Goal: Transaction & Acquisition: Purchase product/service

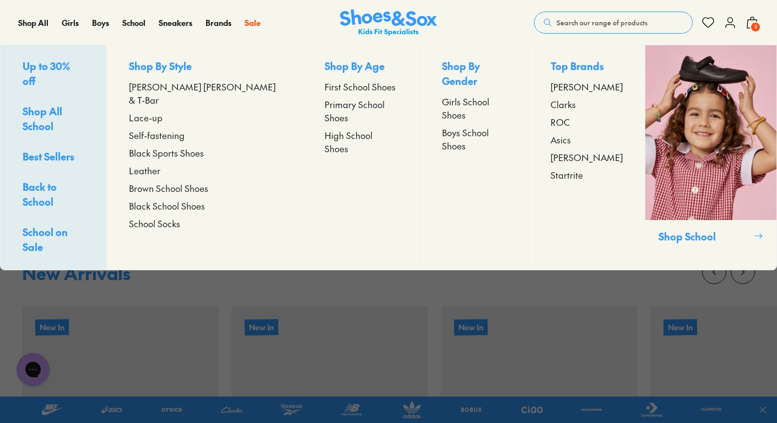
scroll to position [523, 0]
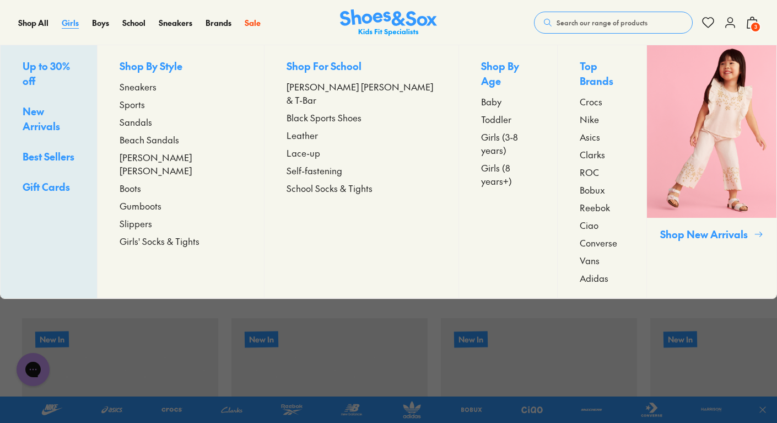
click at [76, 22] on span "Girls" at bounding box center [70, 22] width 17 height 11
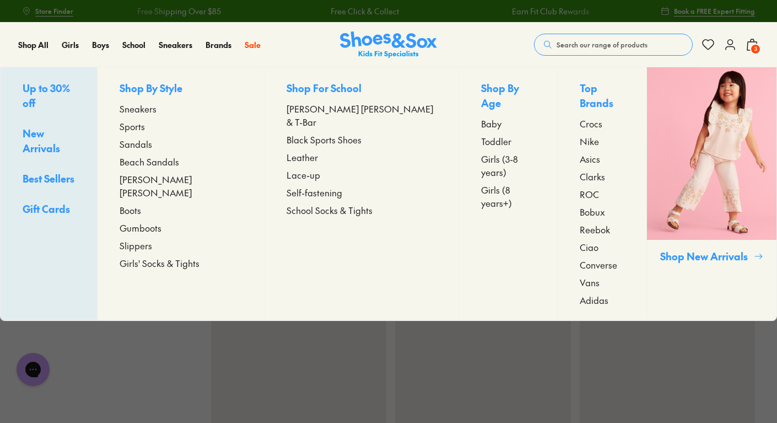
click at [481, 134] on span "Toddler" at bounding box center [496, 140] width 30 height 13
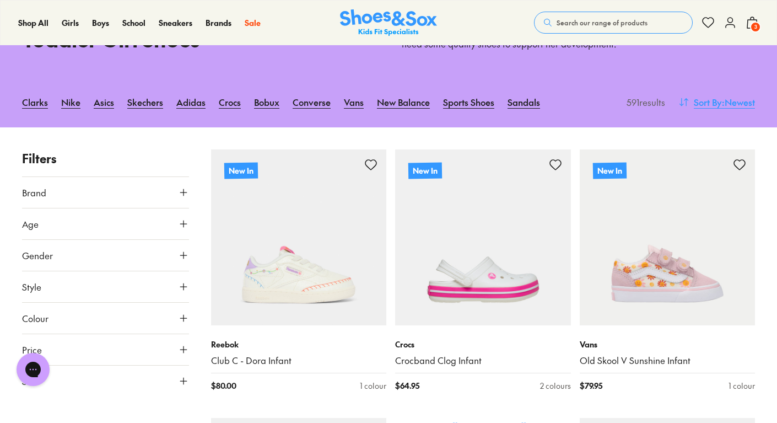
click at [739, 106] on span ": Newest" at bounding box center [738, 101] width 33 height 13
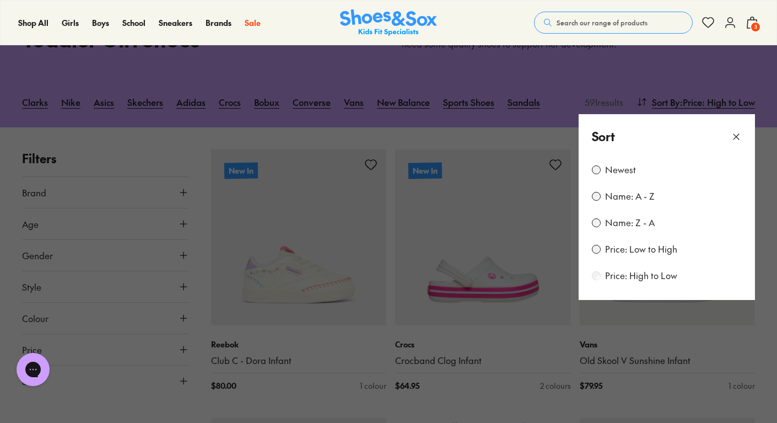
scroll to position [72, 0]
click at [613, 72] on button at bounding box center [388, 211] width 777 height 423
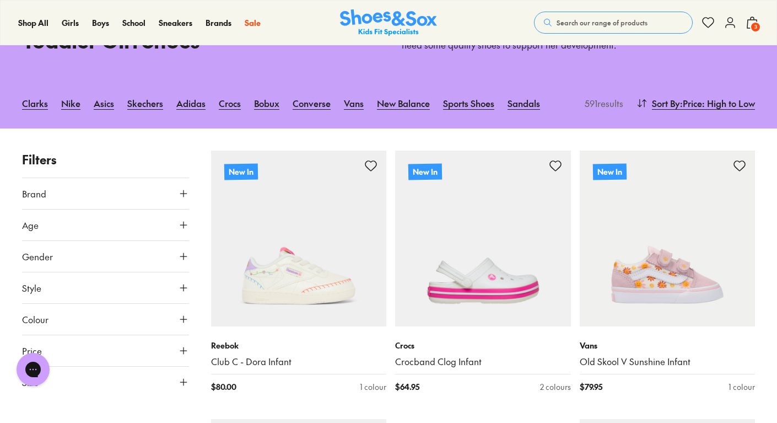
scroll to position [117, 0]
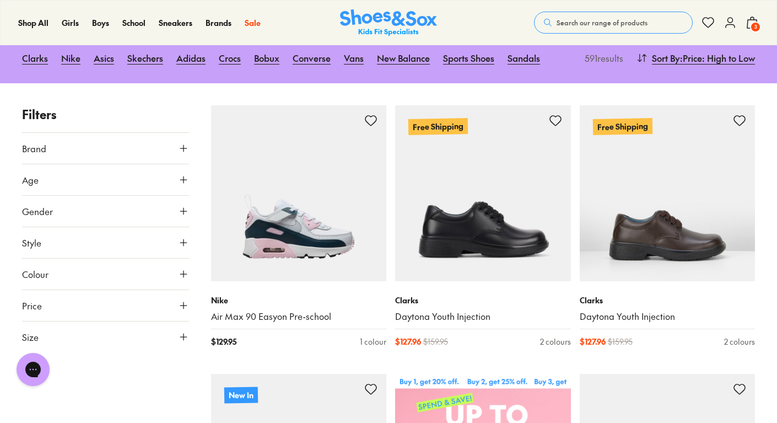
click at [174, 187] on button "Age" at bounding box center [105, 179] width 167 height 31
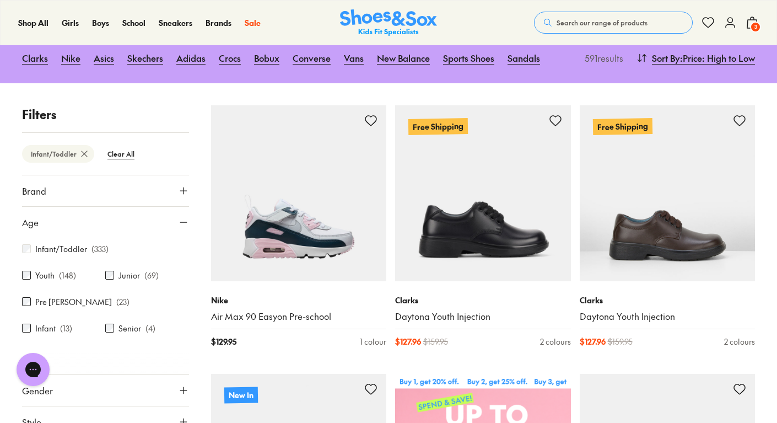
scroll to position [59, 0]
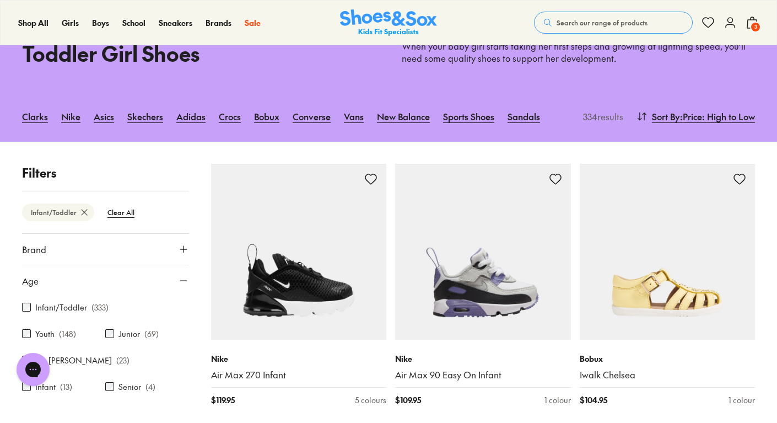
click at [182, 278] on icon at bounding box center [183, 280] width 11 height 11
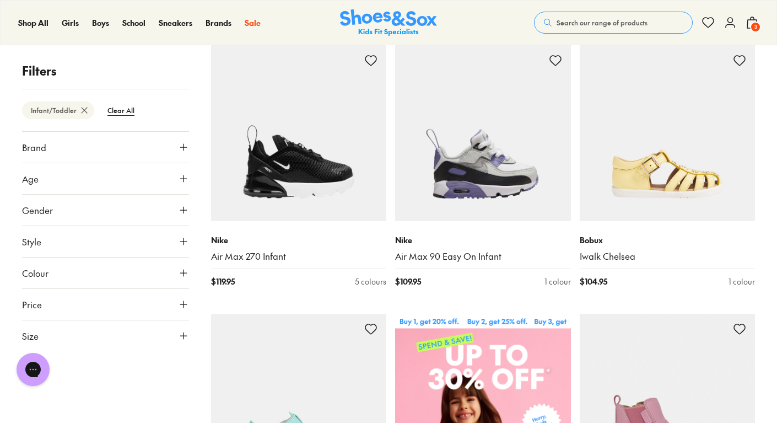
scroll to position [179, 0]
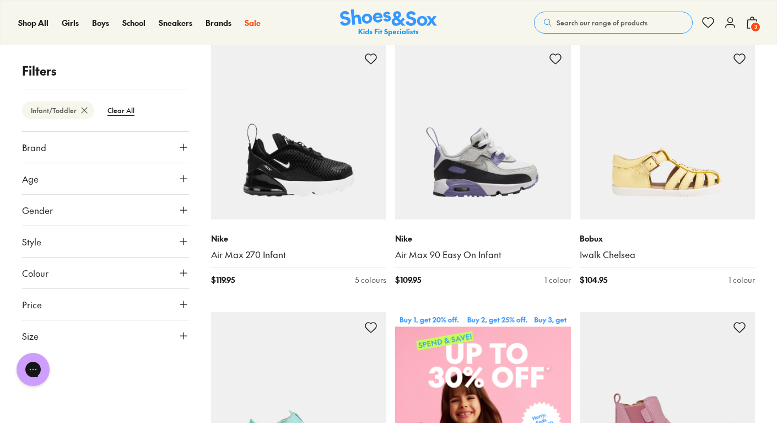
click at [180, 336] on icon at bounding box center [183, 335] width 11 height 11
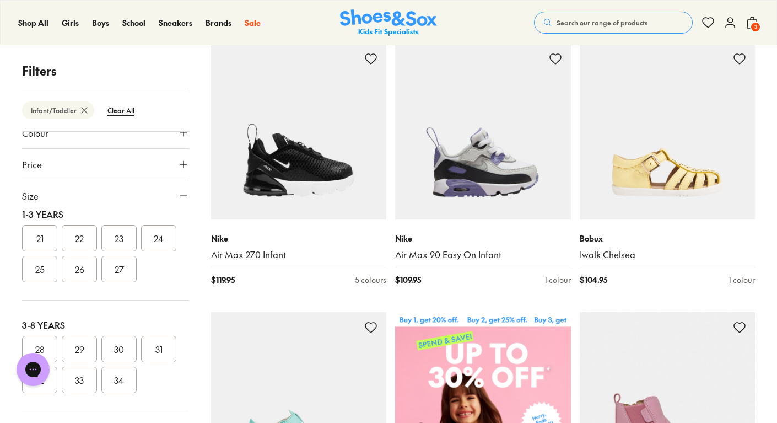
scroll to position [131, 0]
click at [57, 267] on button "25" at bounding box center [39, 268] width 35 height 26
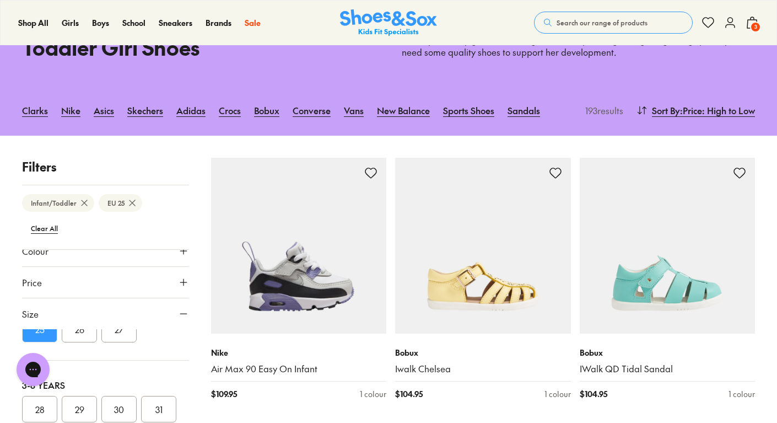
scroll to position [186, 0]
click at [97, 341] on button "26" at bounding box center [79, 331] width 35 height 26
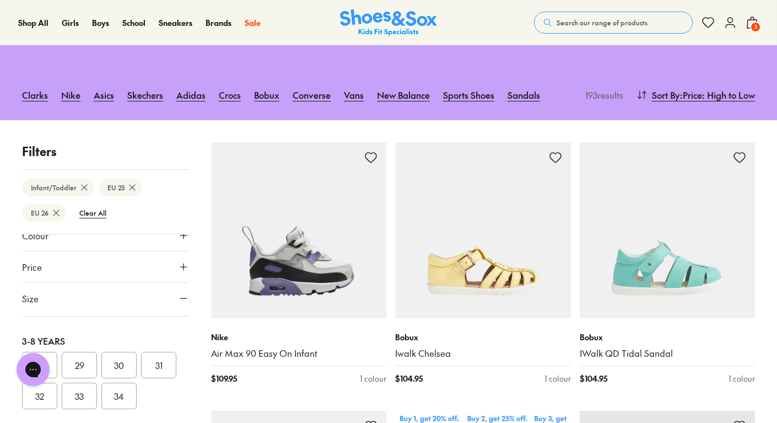
scroll to position [202, 0]
click at [101, 313] on button "27" at bounding box center [118, 299] width 35 height 26
click at [178, 300] on icon at bounding box center [183, 298] width 11 height 11
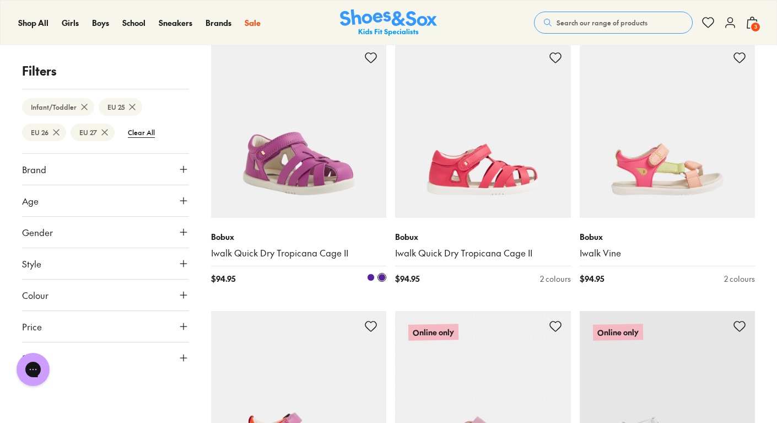
scroll to position [1792, 0]
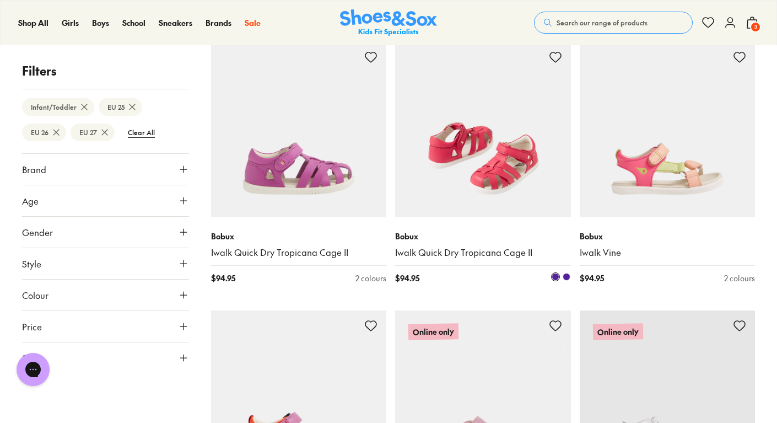
click at [470, 165] on img at bounding box center [483, 130] width 176 height 176
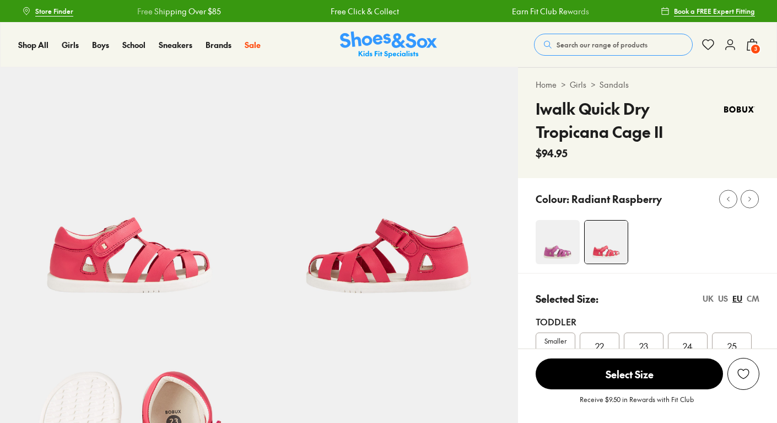
scroll to position [93, 0]
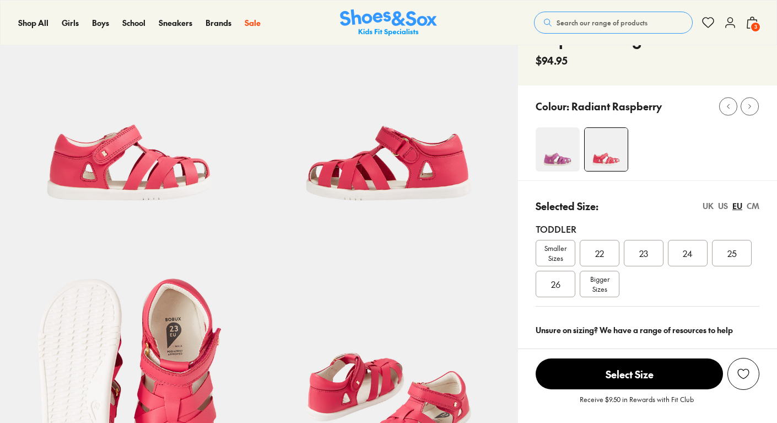
select select "*"
click at [718, 252] on div "25" at bounding box center [732, 253] width 40 height 26
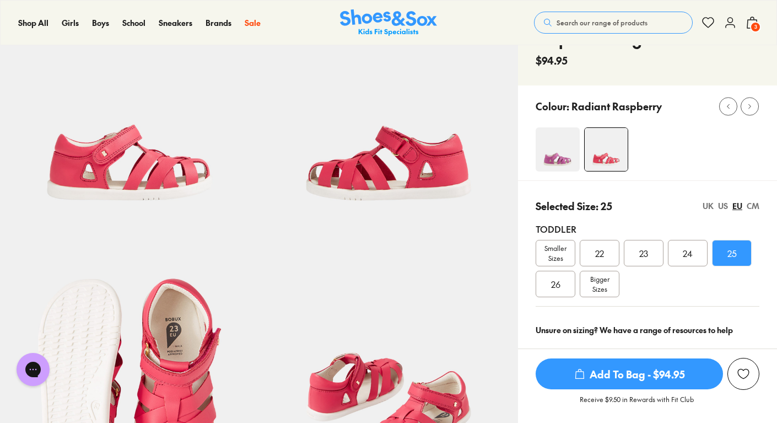
click at [619, 377] on span "Add To Bag - $94.95" at bounding box center [628, 373] width 187 height 31
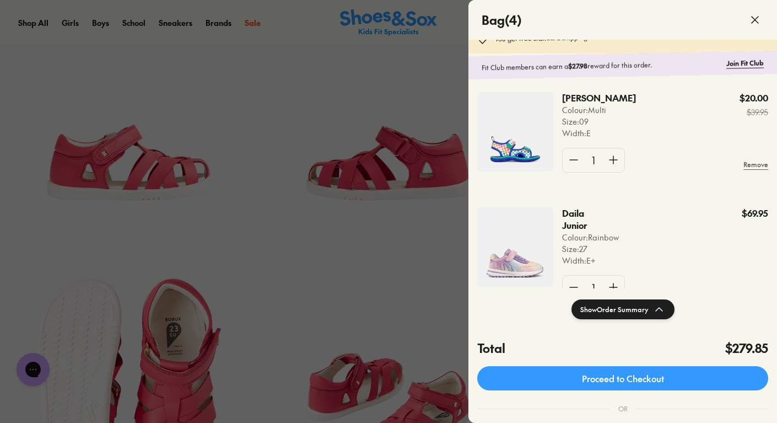
scroll to position [122, 0]
click at [511, 269] on img at bounding box center [515, 247] width 76 height 79
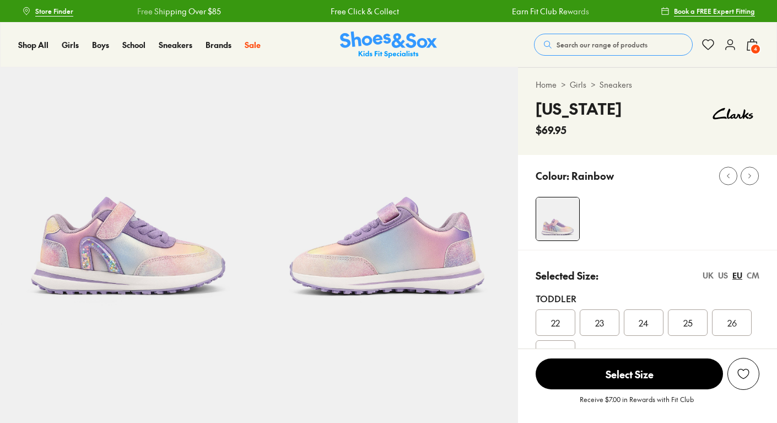
select select "*"
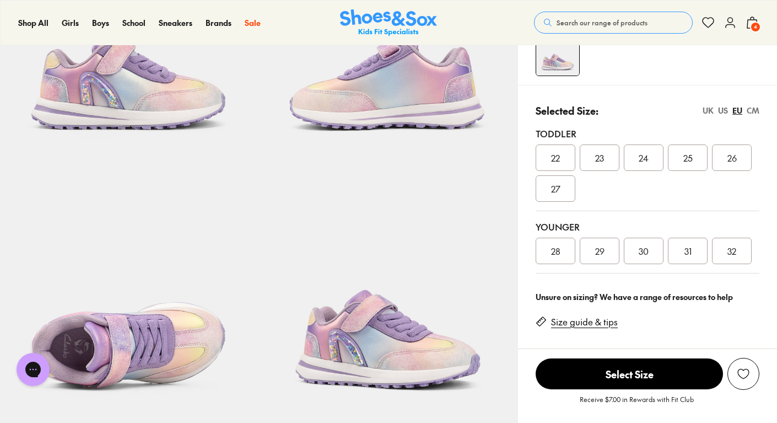
scroll to position [161, 0]
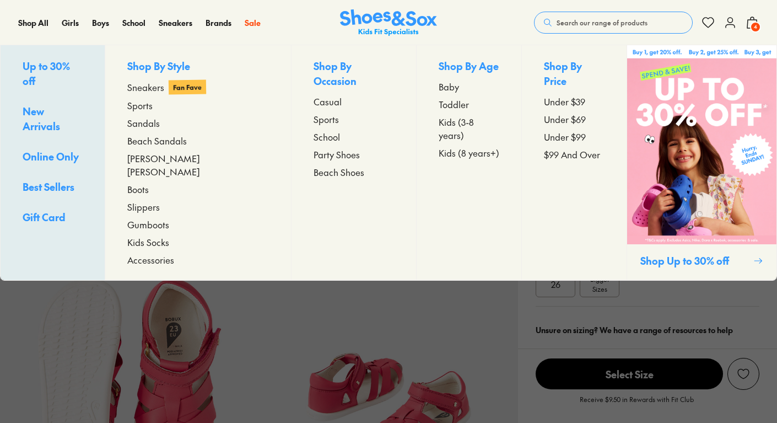
select select "*"
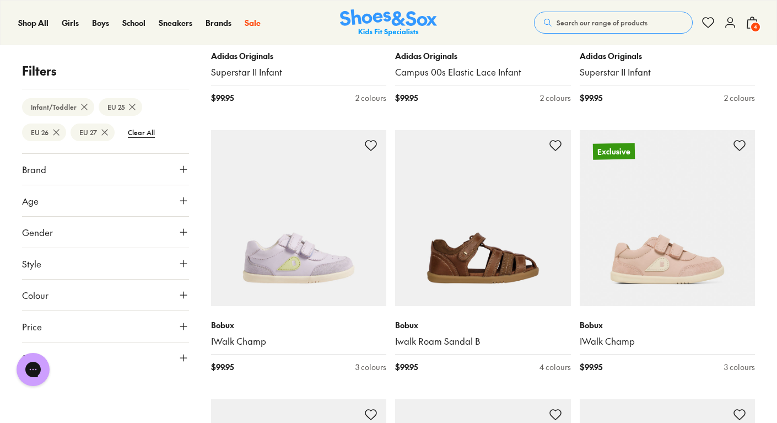
scroll to position [1585, 0]
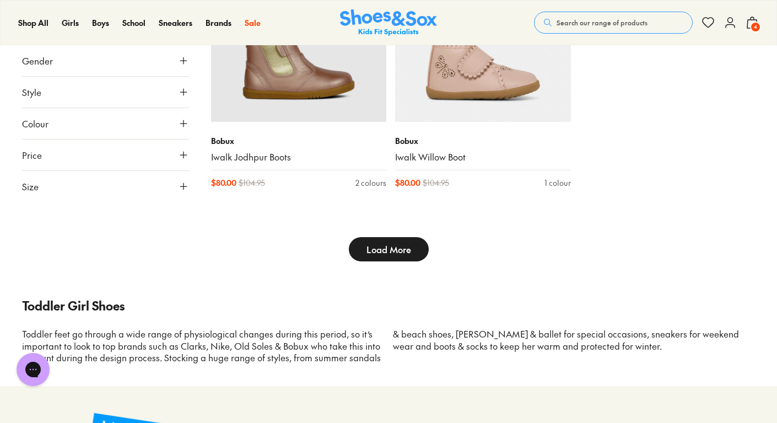
scroll to position [2963, 0]
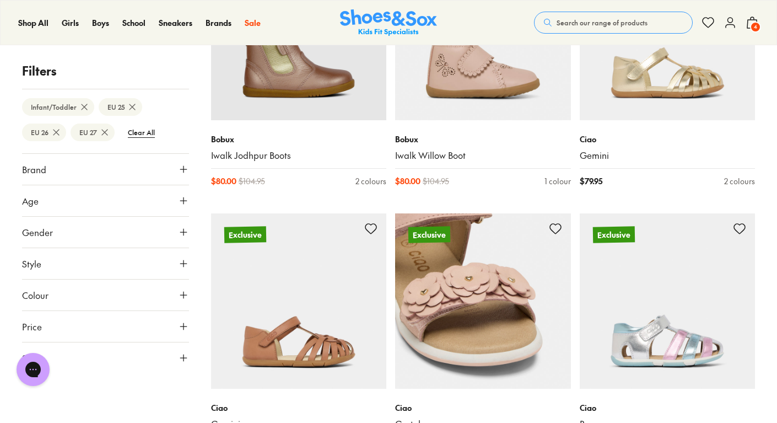
click at [397, 240] on img at bounding box center [483, 301] width 176 height 176
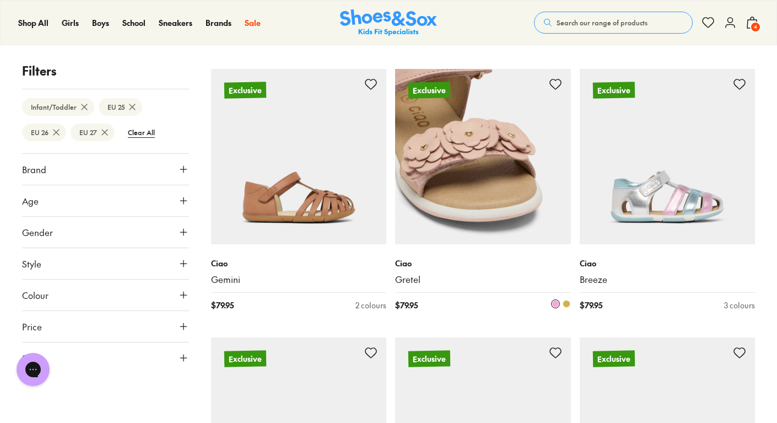
scroll to position [3114, 0]
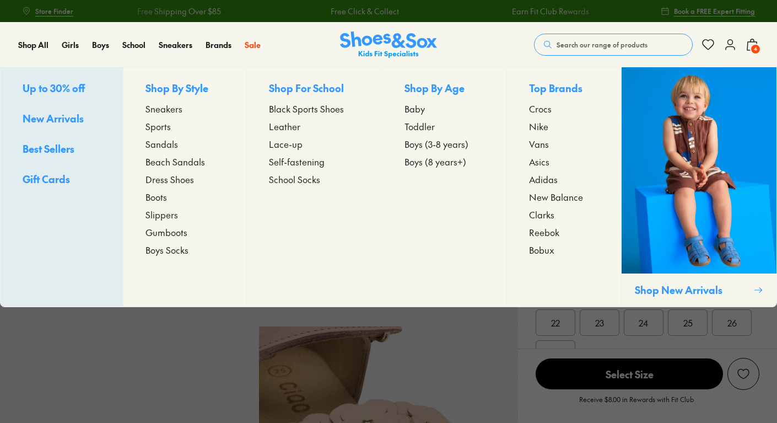
select select "*"
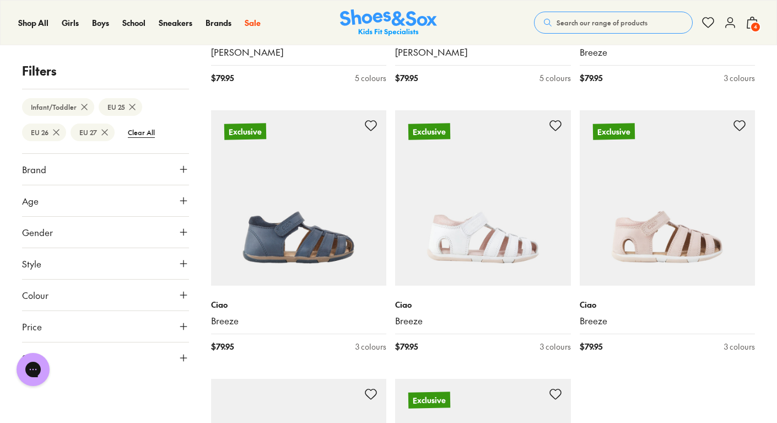
scroll to position [2585, 0]
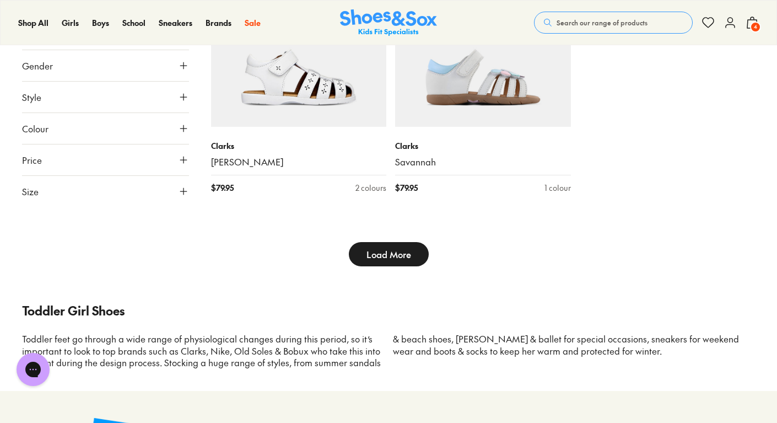
scroll to position [3012, 0]
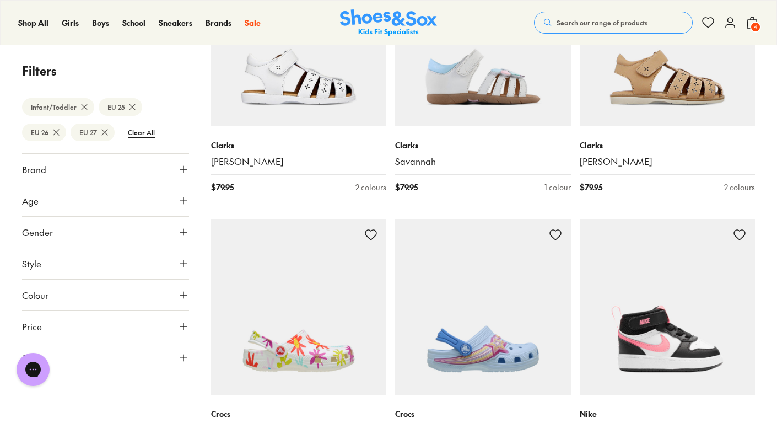
click at [370, 258] on img at bounding box center [299, 307] width 176 height 176
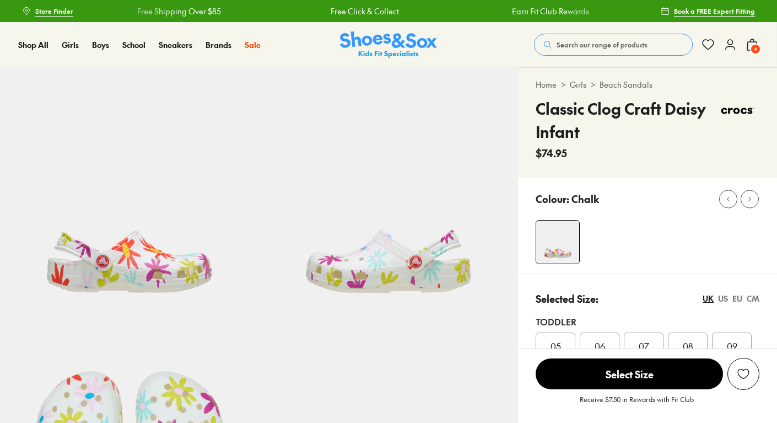
select select "*"
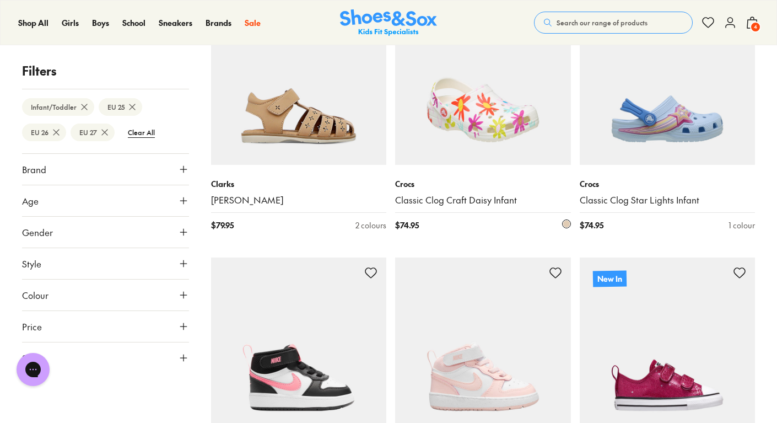
scroll to position [287, 0]
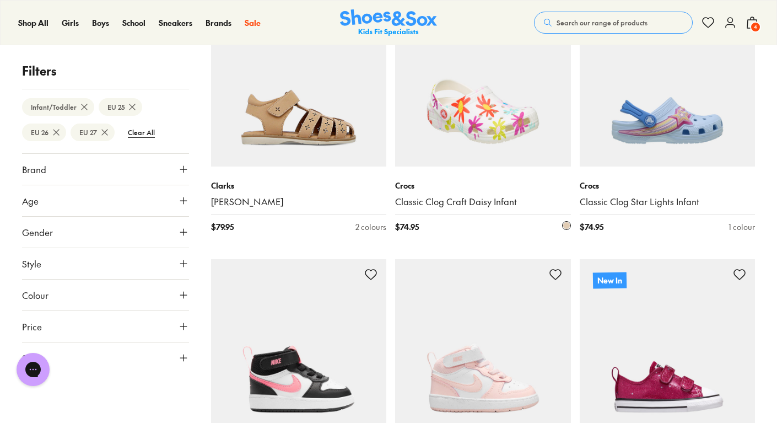
click at [488, 121] on img at bounding box center [483, 79] width 176 height 176
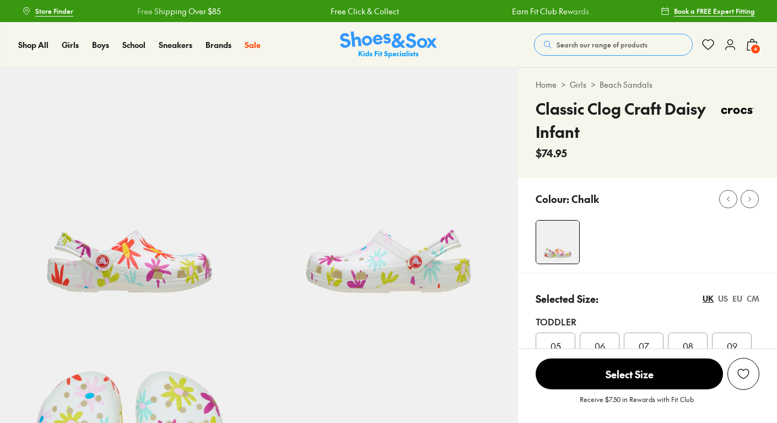
select select "*"
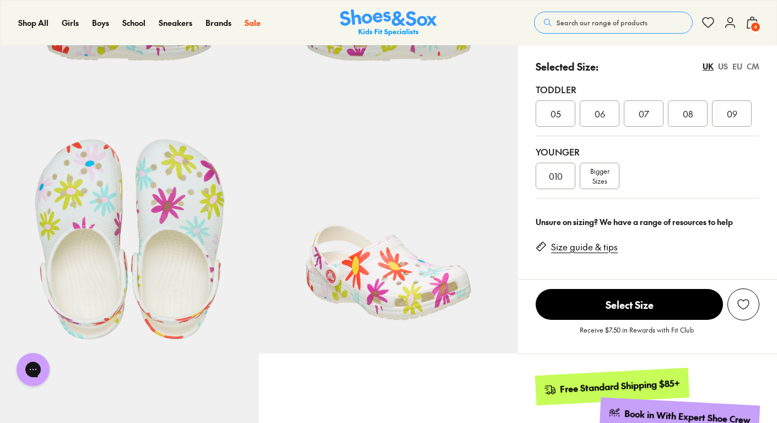
scroll to position [229, 0]
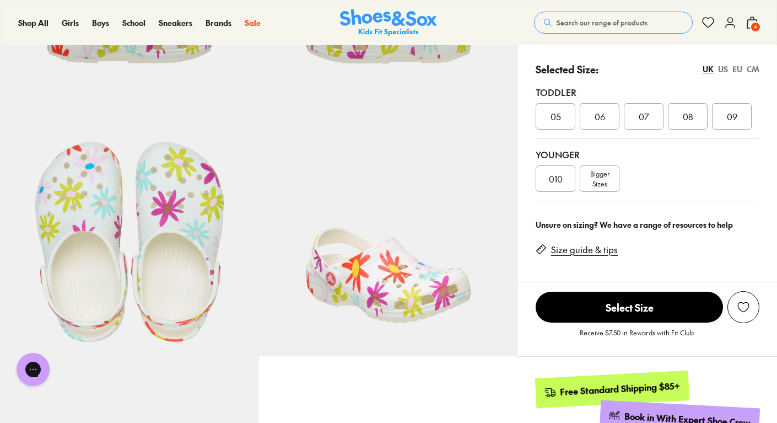
click at [583, 242] on div "Size guide & tips" at bounding box center [580, 247] width 91 height 25
click at [584, 252] on link "Size guide & tips" at bounding box center [584, 250] width 67 height 12
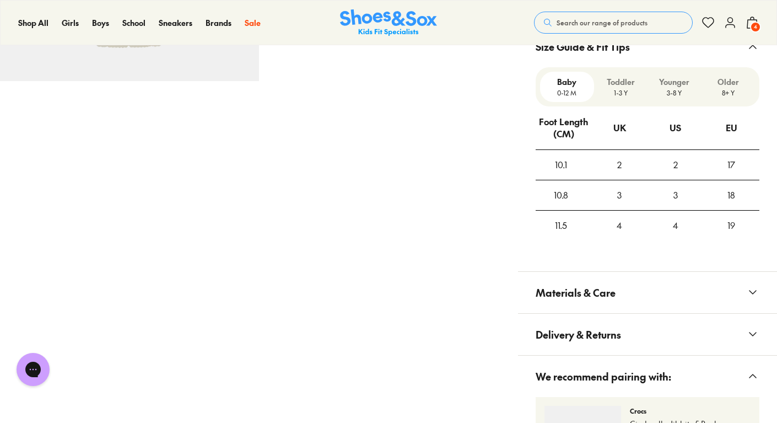
scroll to position [778, 0]
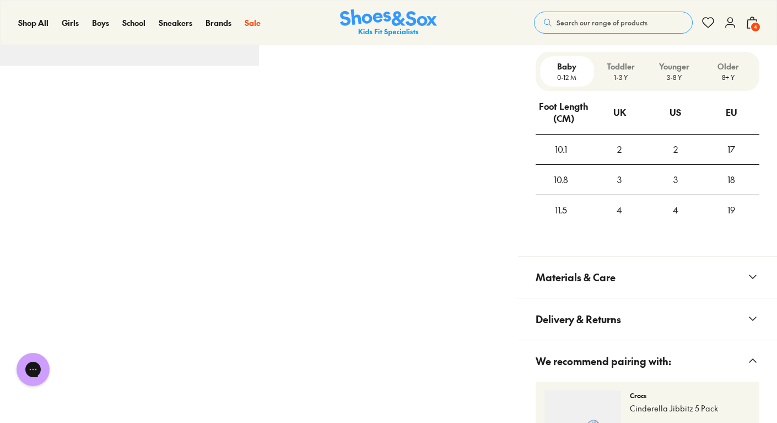
click at [615, 86] on div "Toddler 1-3 Y" at bounding box center [621, 71] width 54 height 30
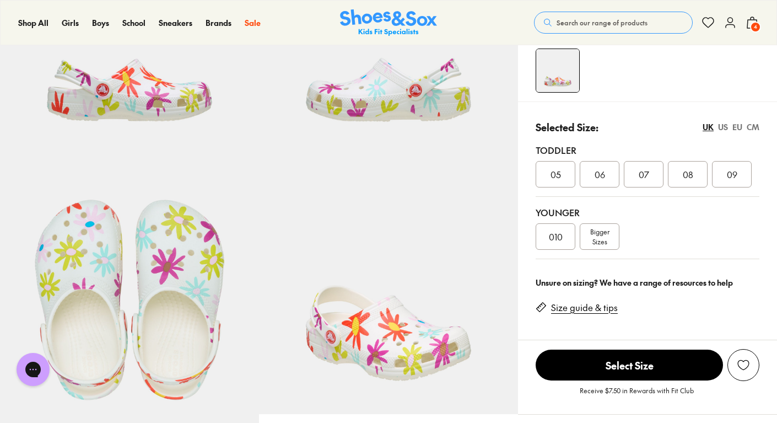
scroll to position [170, 0]
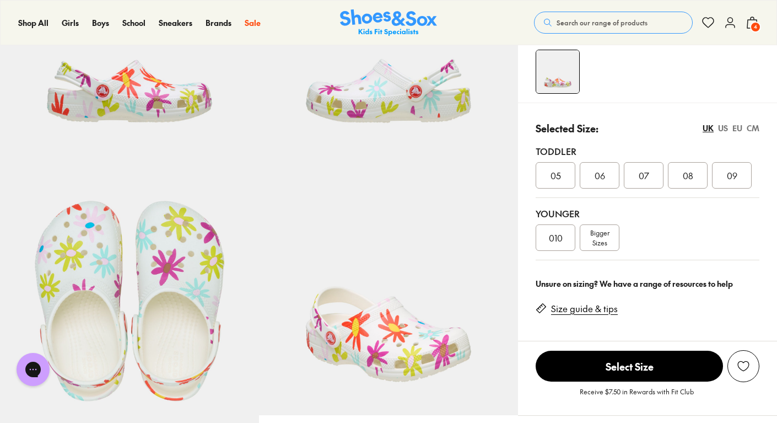
click at [735, 128] on div "EU" at bounding box center [737, 128] width 10 height 12
click at [729, 175] on span "25" at bounding box center [731, 175] width 9 height 13
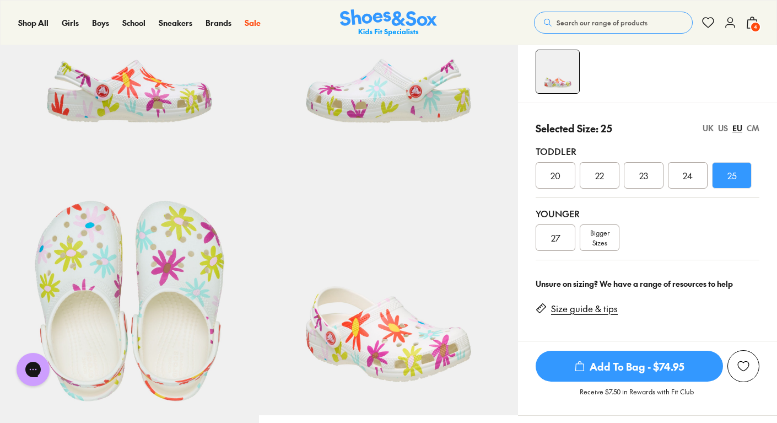
click at [608, 361] on span "Add To Bag - $74.95" at bounding box center [628, 365] width 187 height 31
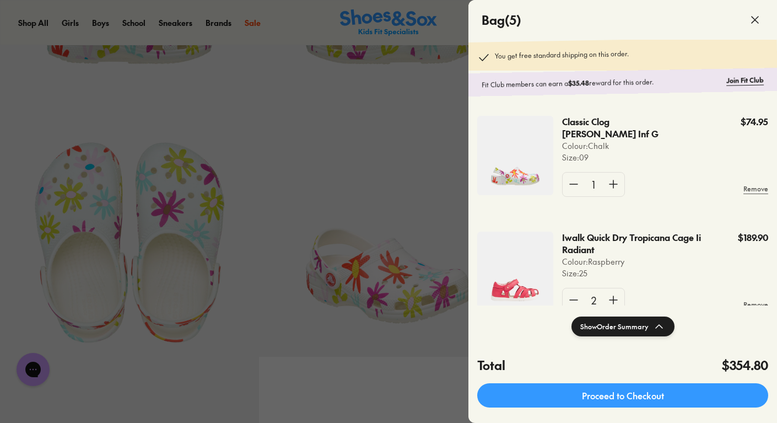
scroll to position [229, 0]
click at [757, 20] on icon at bounding box center [754, 19] width 13 height 13
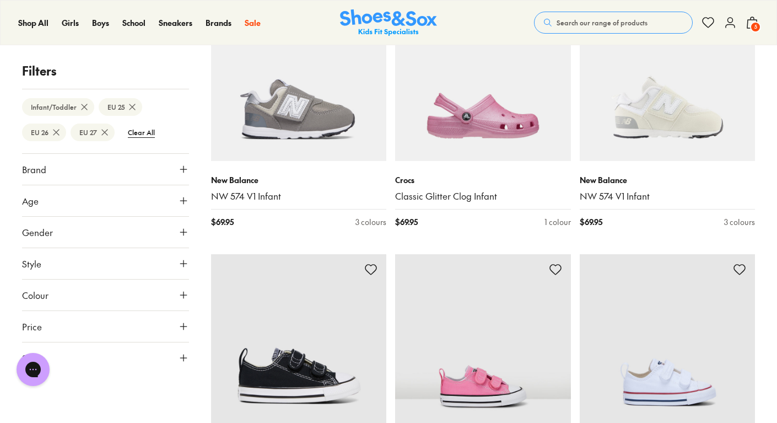
scroll to position [1392, 0]
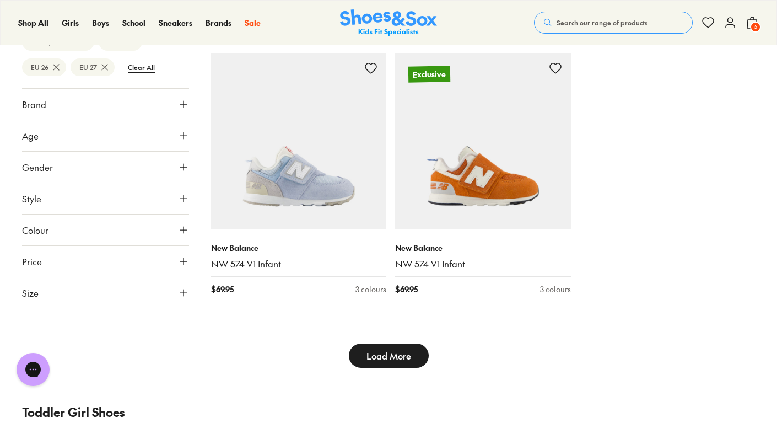
scroll to position [2935, 0]
click at [394, 348] on span "Load More" at bounding box center [388, 354] width 45 height 13
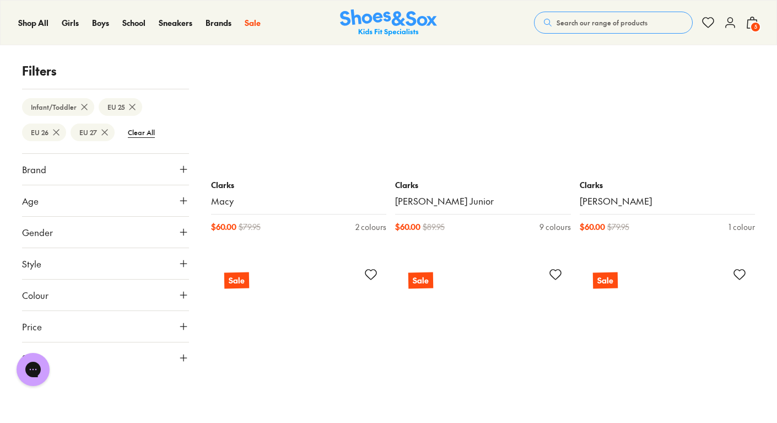
scroll to position [4074, 0]
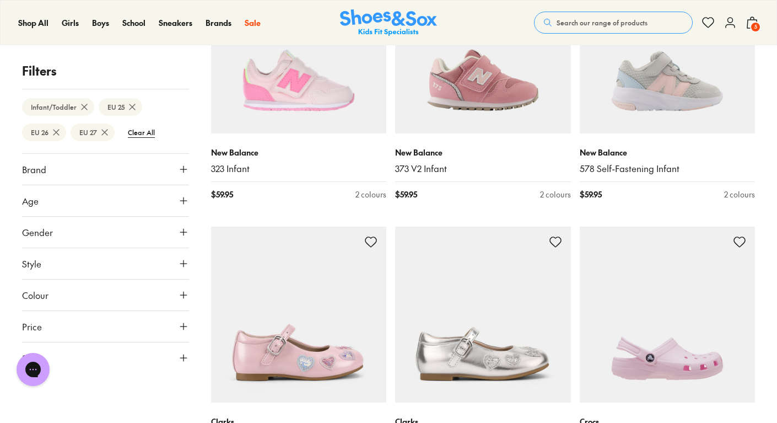
scroll to position [5444, 0]
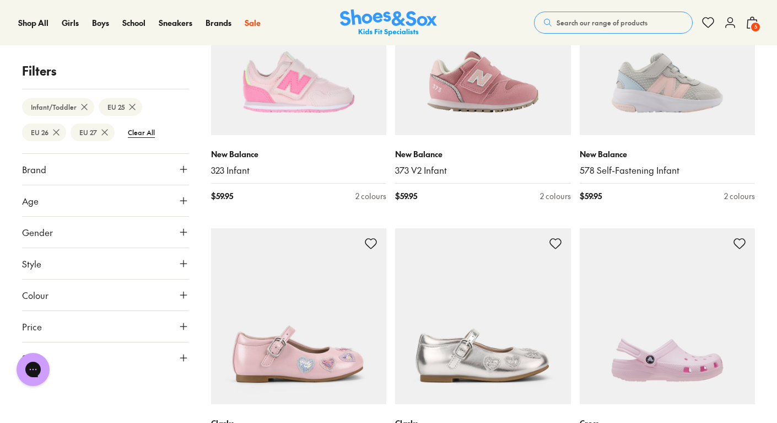
click at [571, 23] on span "Search our range of products" at bounding box center [601, 23] width 91 height 10
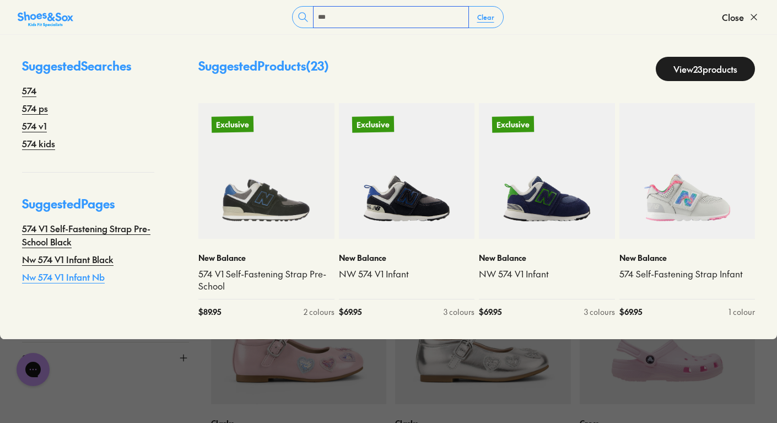
type input "***"
click at [93, 274] on link "Nw 574 V1 Infant Nb" at bounding box center [63, 276] width 83 height 13
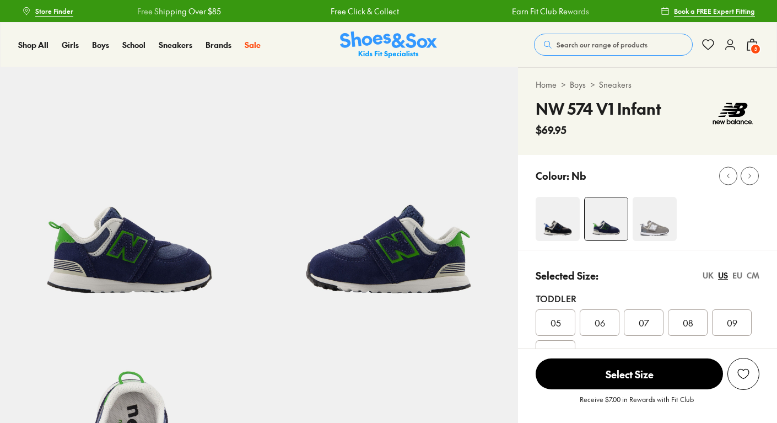
select select "*"
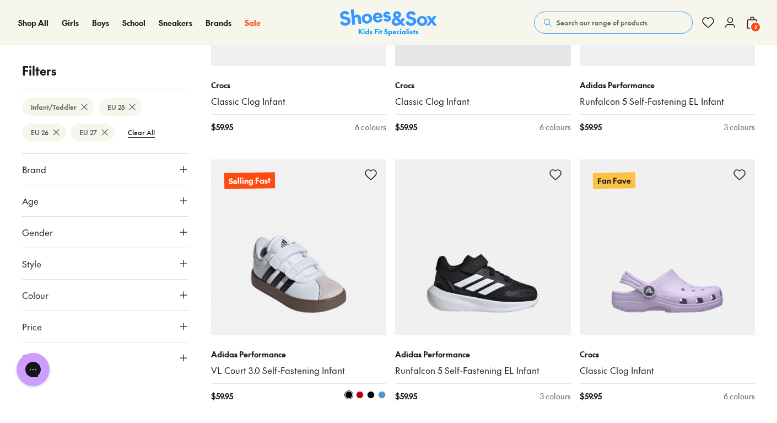
scroll to position [938, 0]
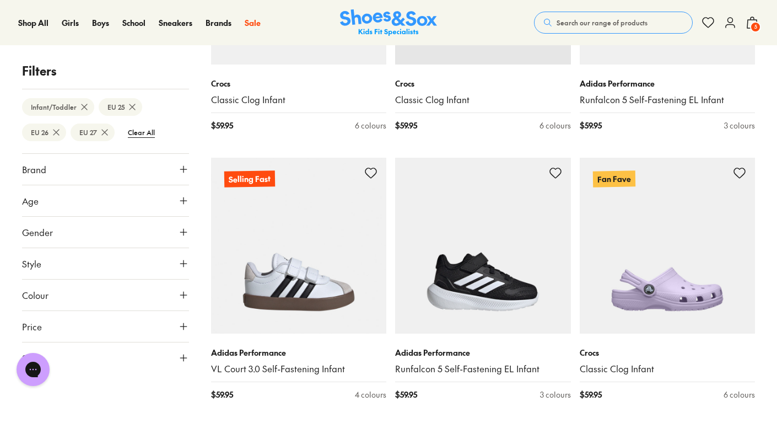
click at [567, 15] on button "Search our range of products" at bounding box center [613, 23] width 159 height 22
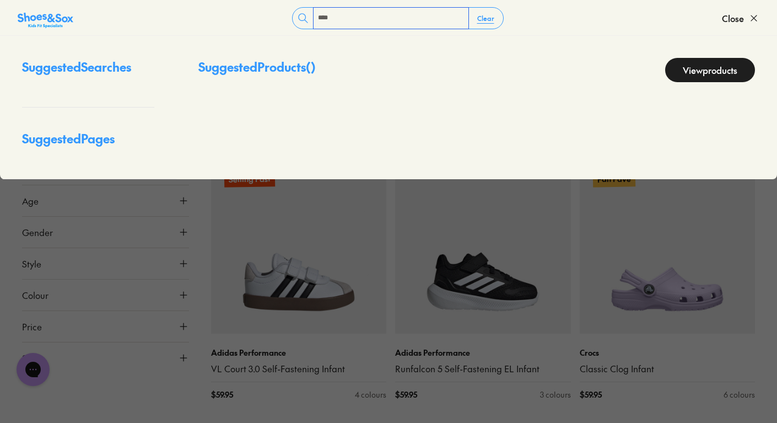
type input "***"
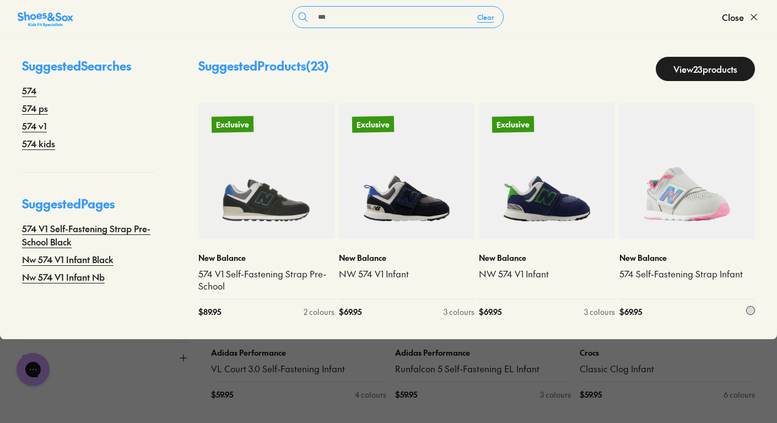
click at [663, 187] on img at bounding box center [687, 171] width 136 height 136
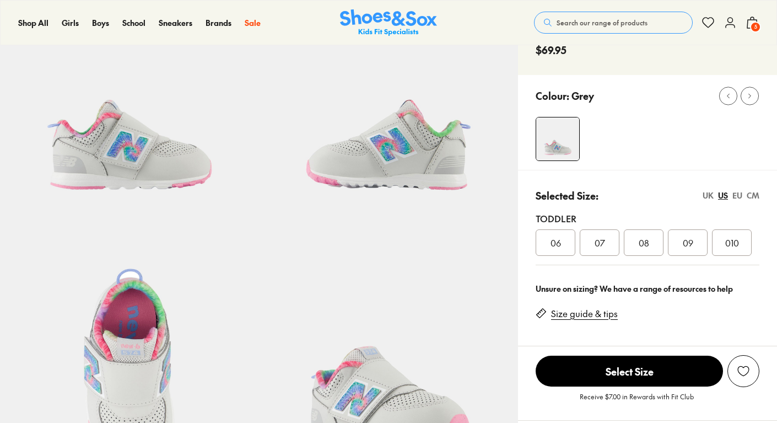
scroll to position [107, 0]
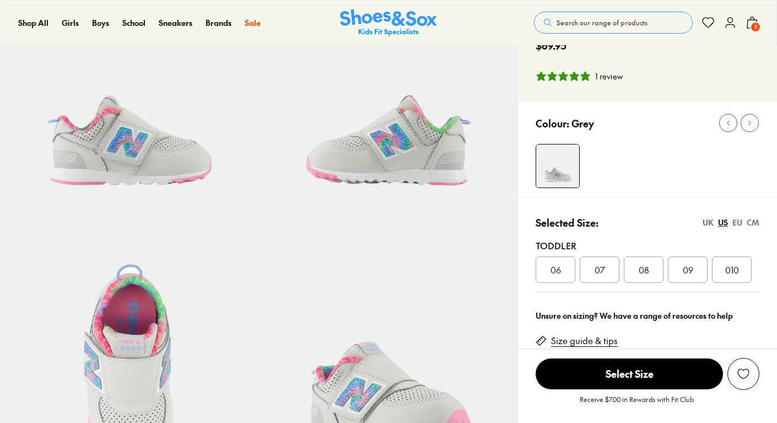
select select "*"
click at [739, 225] on div "EU" at bounding box center [737, 223] width 10 height 12
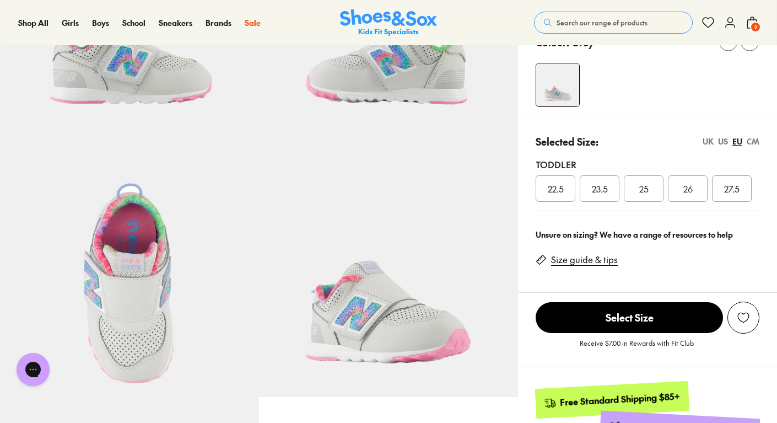
click at [593, 257] on link "Size guide & tips" at bounding box center [584, 259] width 67 height 12
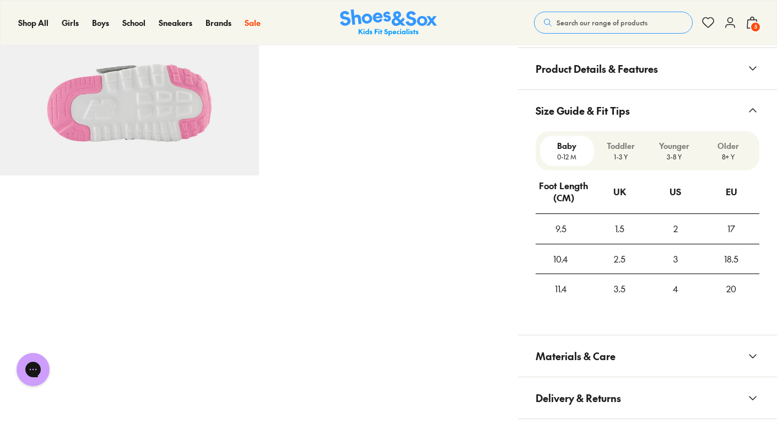
scroll to position [748, 0]
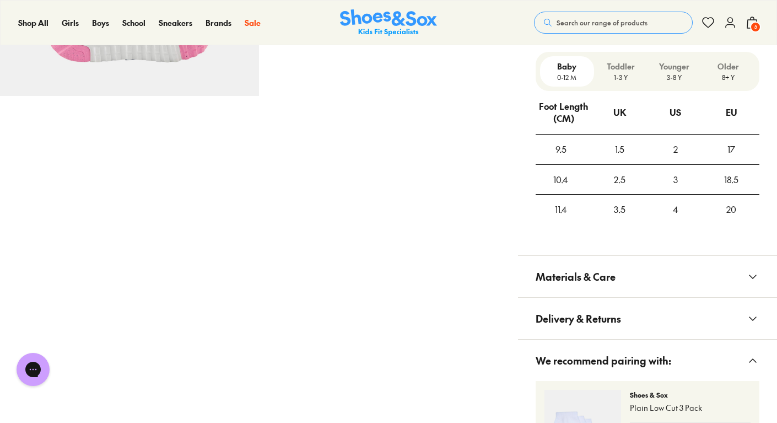
click at [619, 74] on p "1-3 Y" at bounding box center [620, 77] width 45 height 10
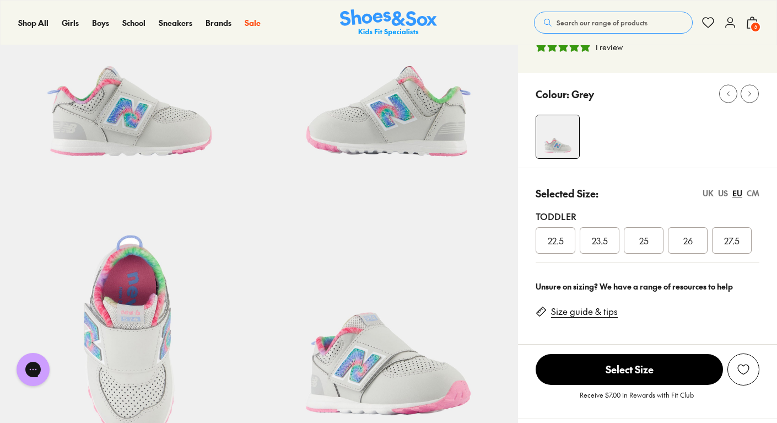
scroll to position [133, 0]
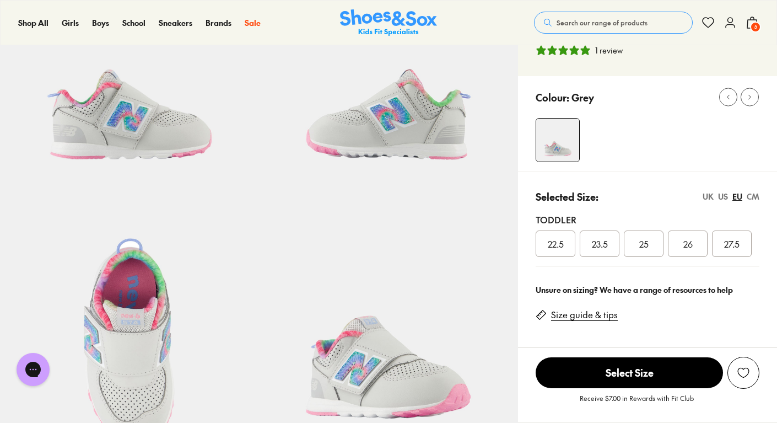
click at [733, 244] on span "27.5" at bounding box center [731, 243] width 15 height 13
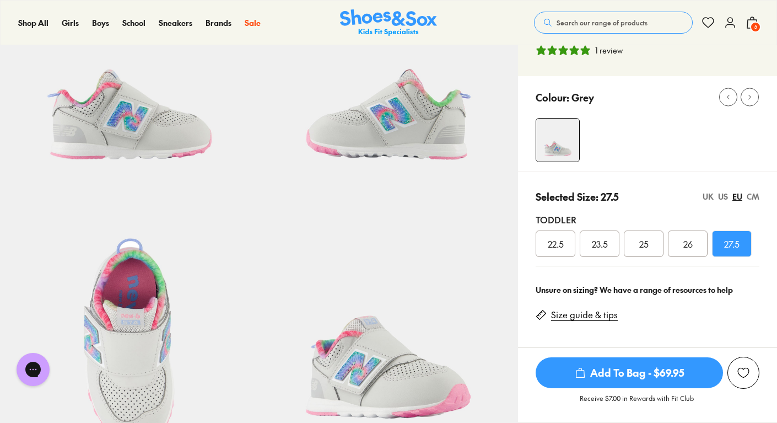
click at [154, 220] on img at bounding box center [129, 322] width 259 height 259
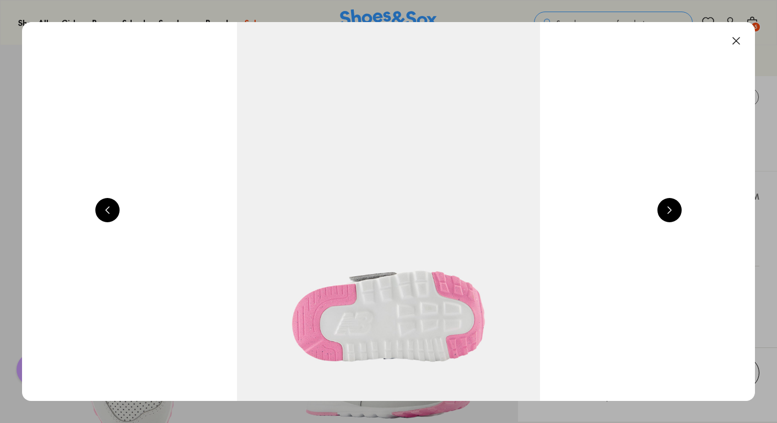
scroll to position [0, 2211]
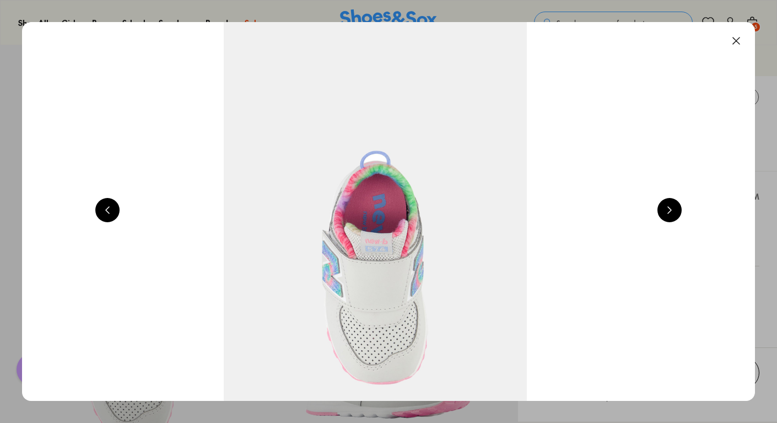
click at [737, 39] on button at bounding box center [736, 41] width 24 height 24
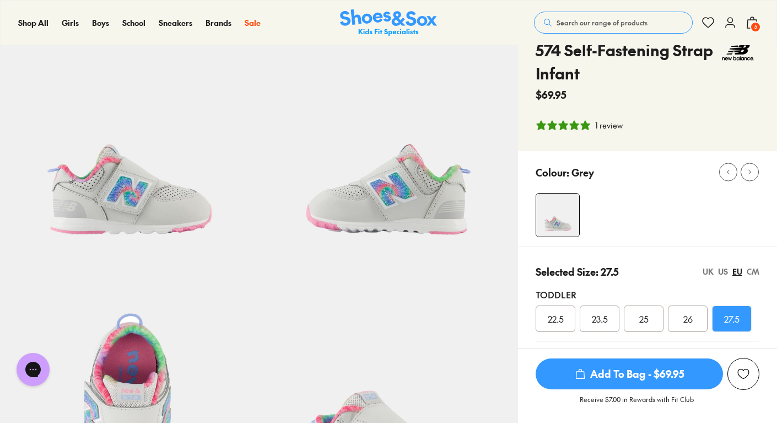
scroll to position [51, 0]
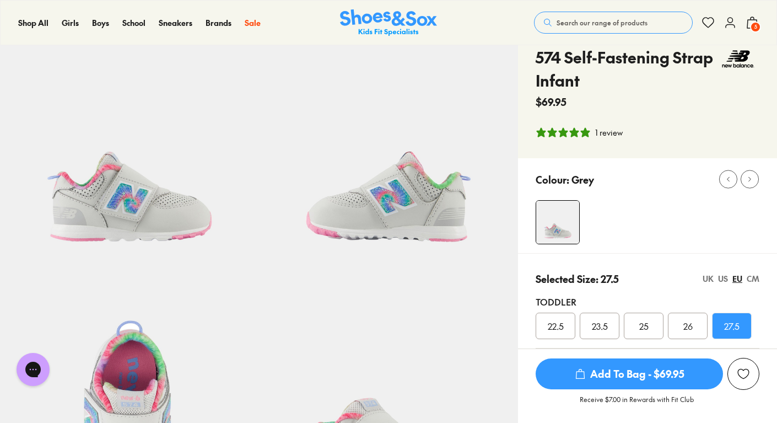
click at [610, 367] on span "Add To Bag - $69.95" at bounding box center [628, 373] width 187 height 31
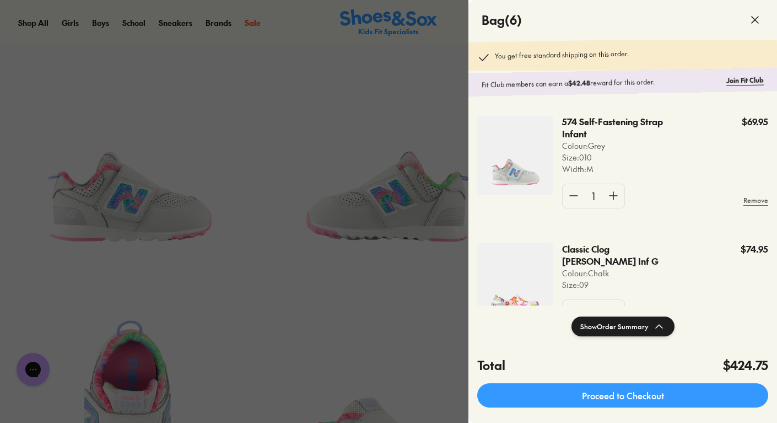
click at [449, 263] on div at bounding box center [388, 211] width 777 height 423
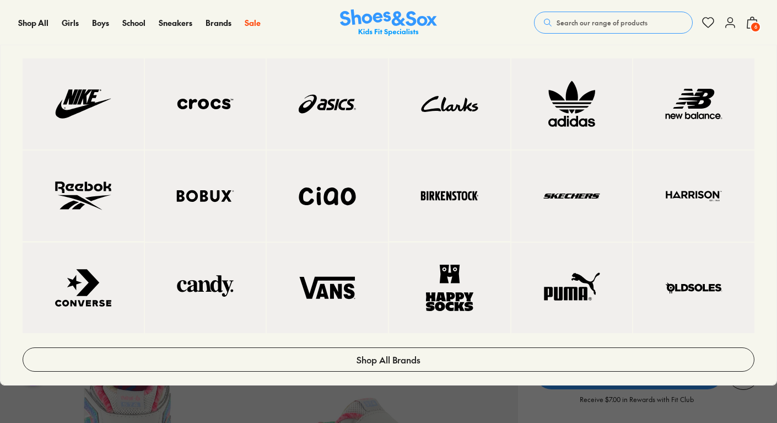
click at [457, 104] on img at bounding box center [449, 103] width 77 height 47
click at [455, 108] on img at bounding box center [449, 103] width 77 height 47
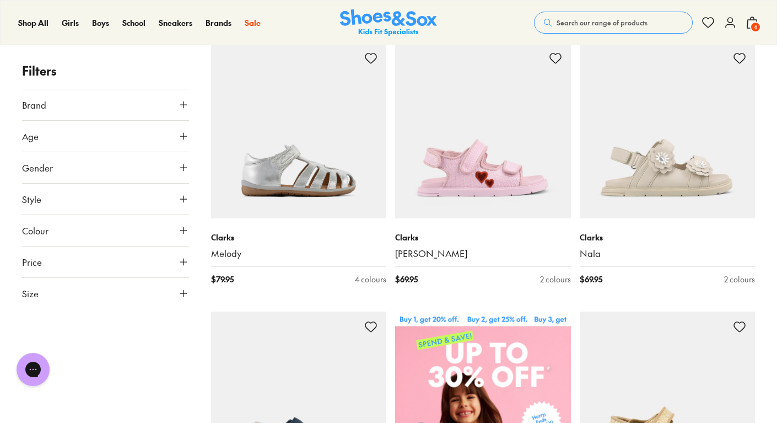
scroll to position [194, 0]
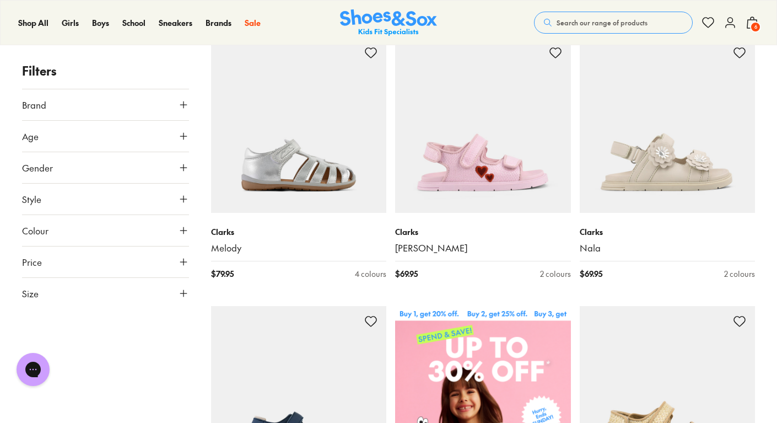
click at [104, 284] on button "Size" at bounding box center [105, 293] width 167 height 31
click at [57, 327] on button "25" at bounding box center [39, 328] width 35 height 26
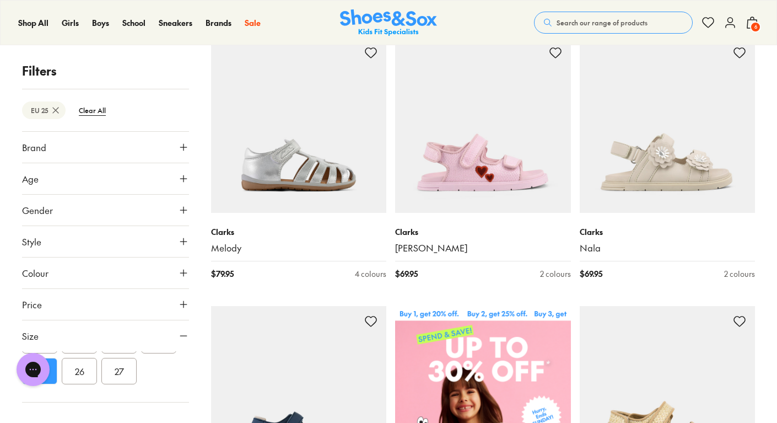
click at [97, 374] on button "26" at bounding box center [79, 371] width 35 height 26
click at [101, 384] on button "27" at bounding box center [118, 371] width 35 height 26
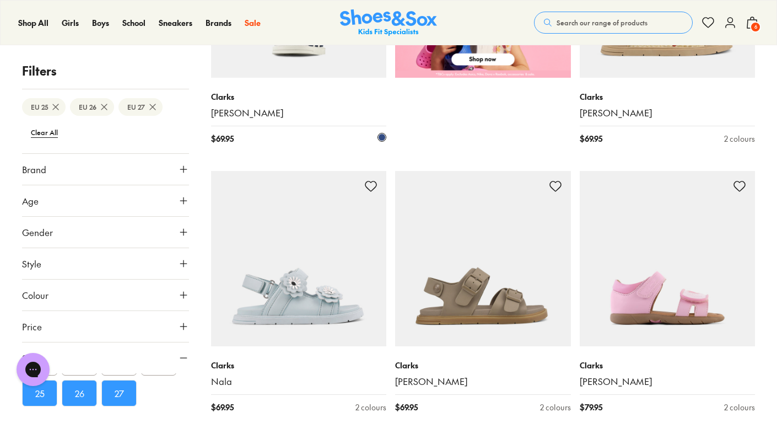
type input "***"
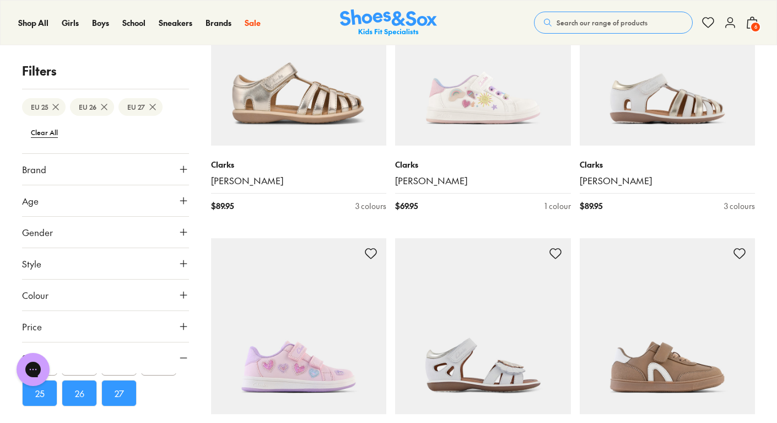
scroll to position [1068, 0]
click at [461, 118] on img at bounding box center [483, 57] width 176 height 176
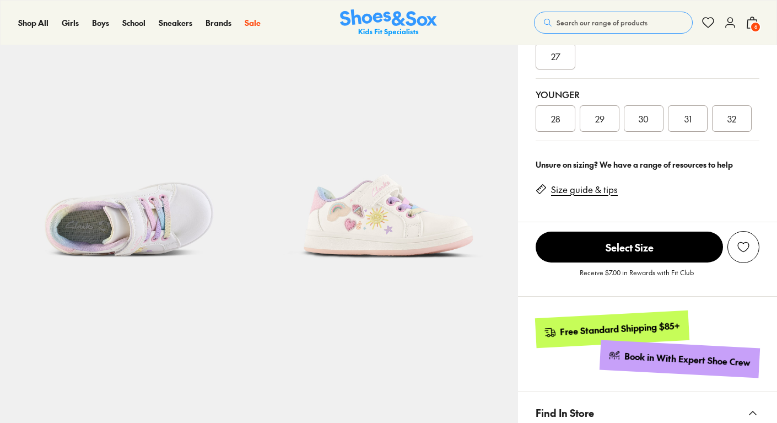
scroll to position [298, 0]
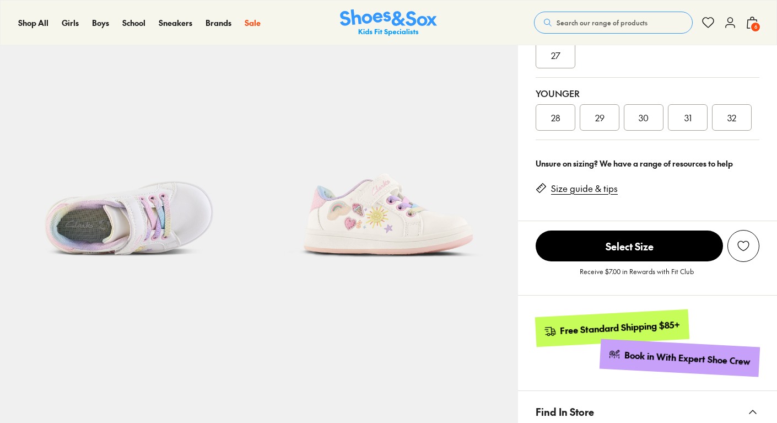
select select "*"
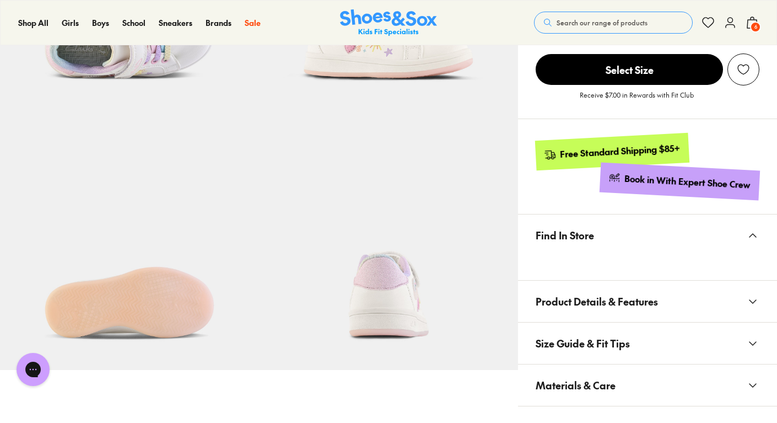
scroll to position [475, 0]
click at [592, 296] on span "Product Details & Features" at bounding box center [596, 300] width 122 height 33
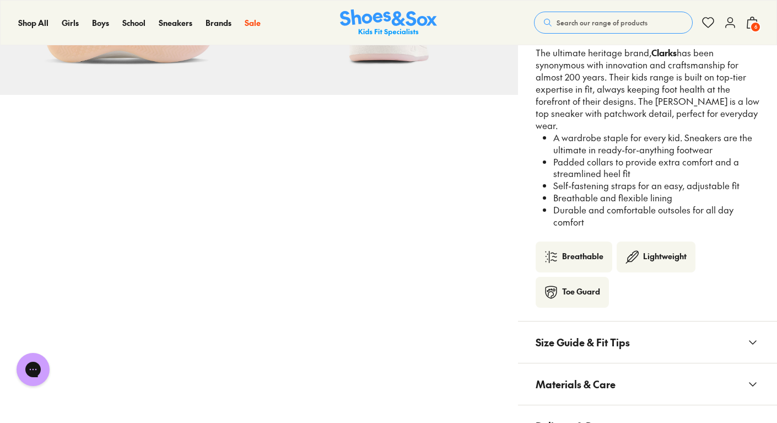
scroll to position [841, 0]
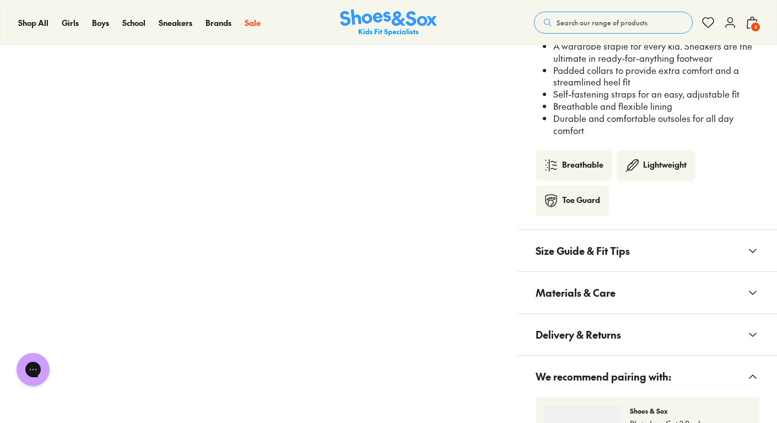
click at [588, 246] on span "Size Guide & Fit Tips" at bounding box center [582, 250] width 94 height 33
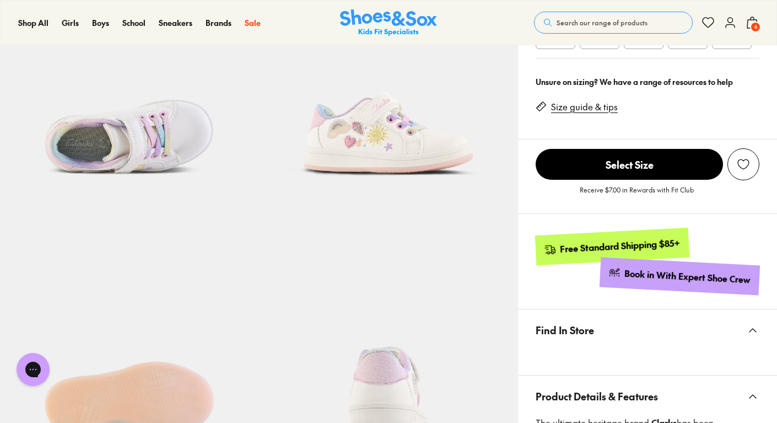
scroll to position [356, 0]
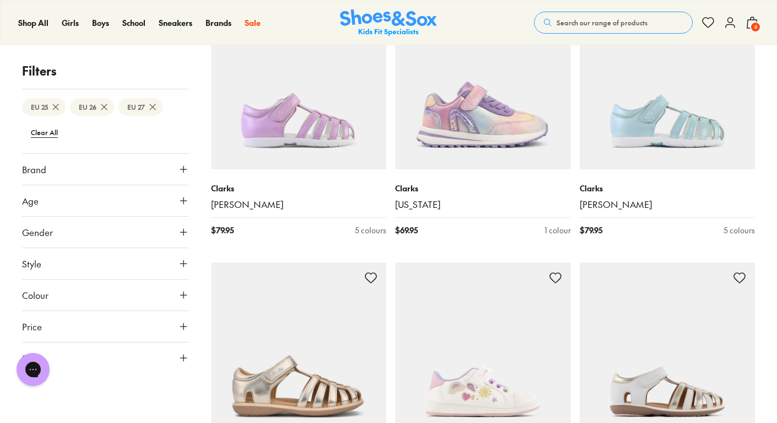
scroll to position [1007, 0]
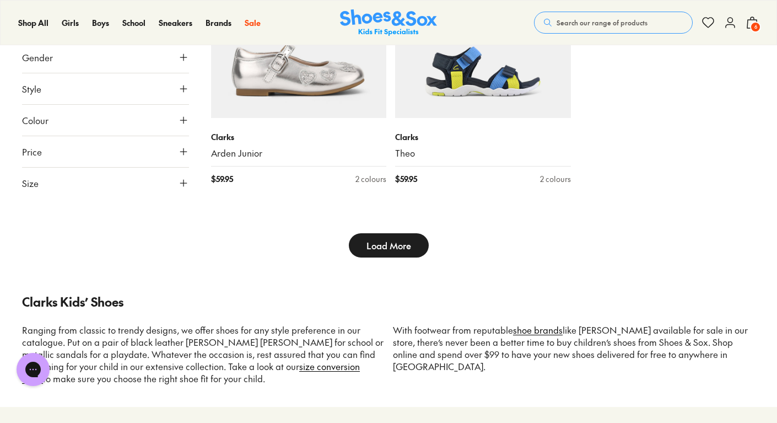
scroll to position [2964, 0]
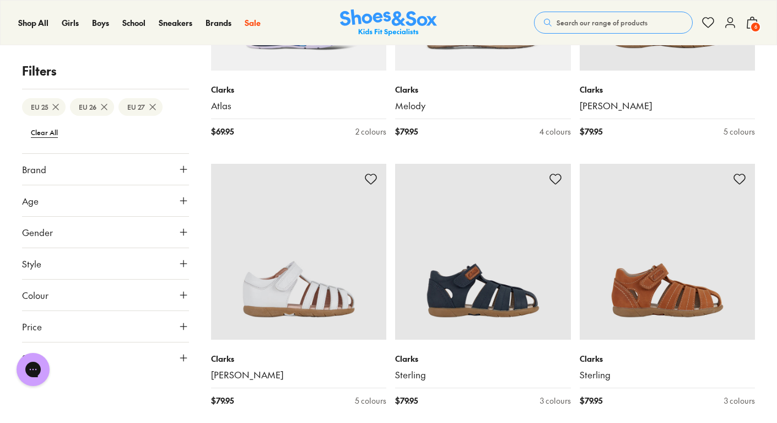
type input "***"
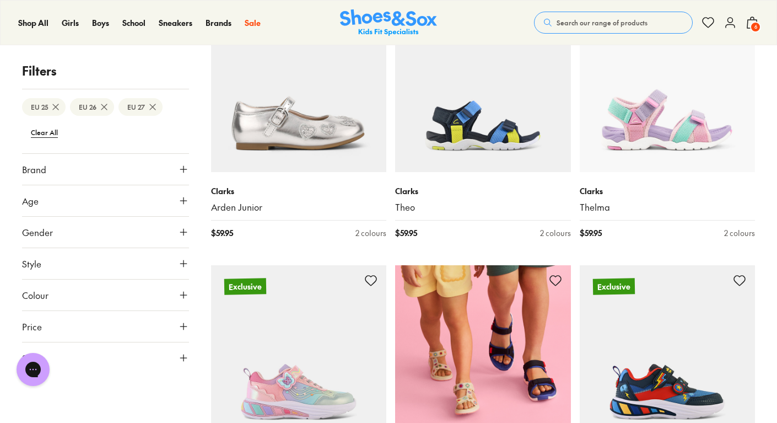
scroll to position [2924, 0]
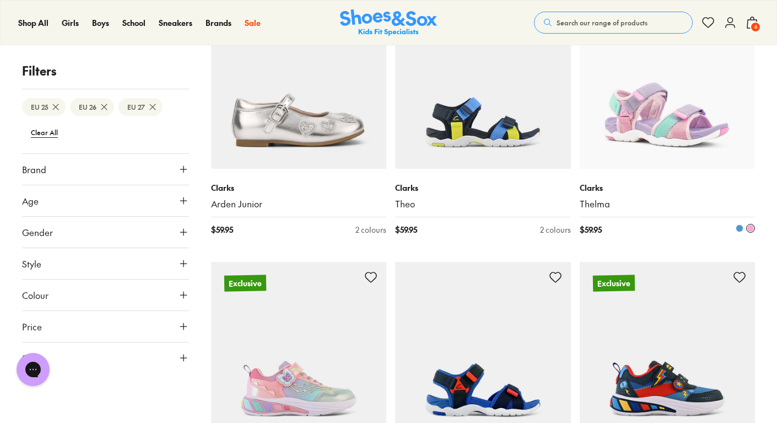
click at [631, 122] on img at bounding box center [668, 81] width 176 height 176
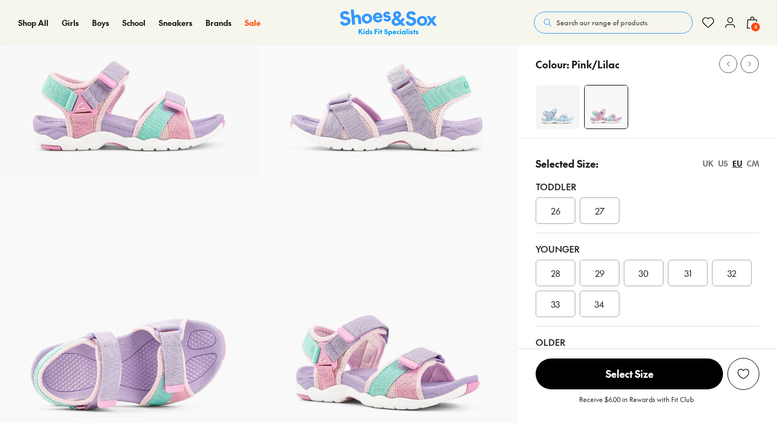
select select "*"
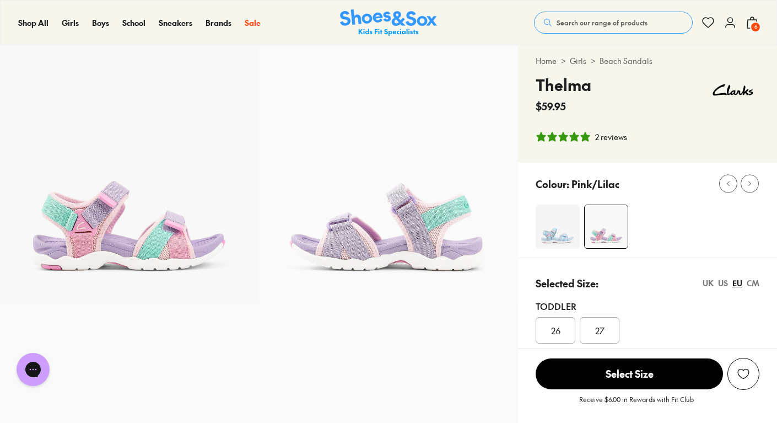
scroll to position [20, 0]
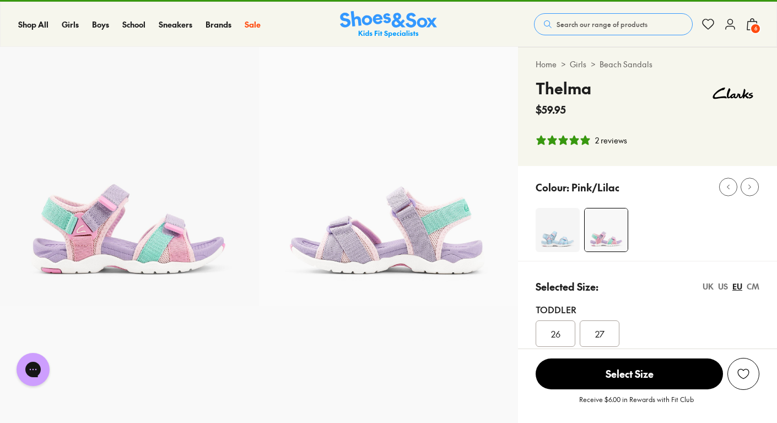
click at [759, 28] on span "6" at bounding box center [755, 28] width 11 height 11
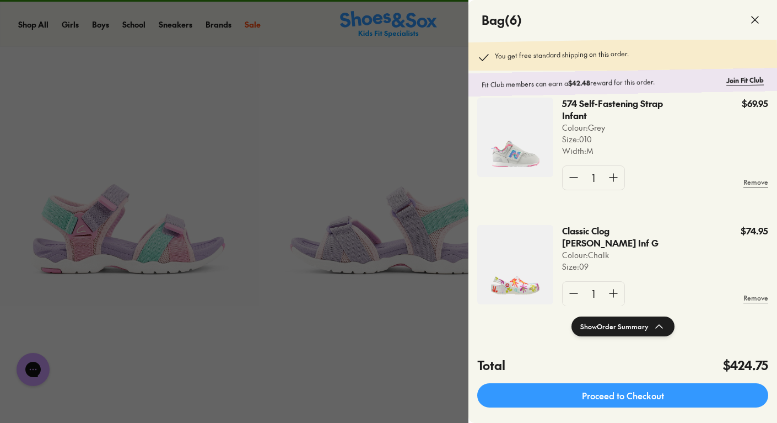
scroll to position [21, 0]
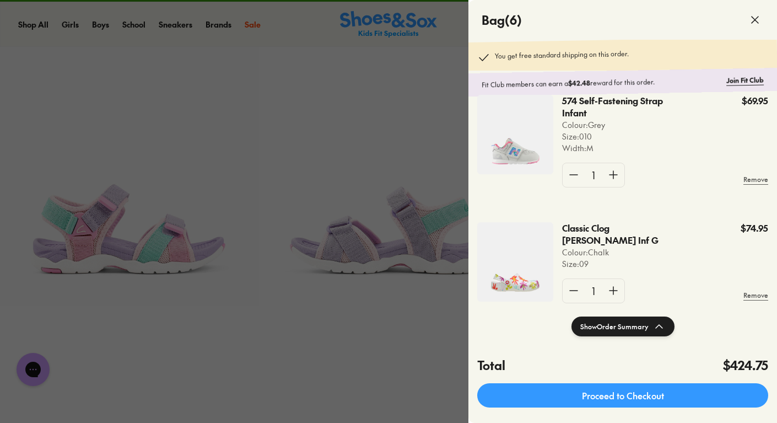
click at [513, 153] on img at bounding box center [515, 134] width 76 height 79
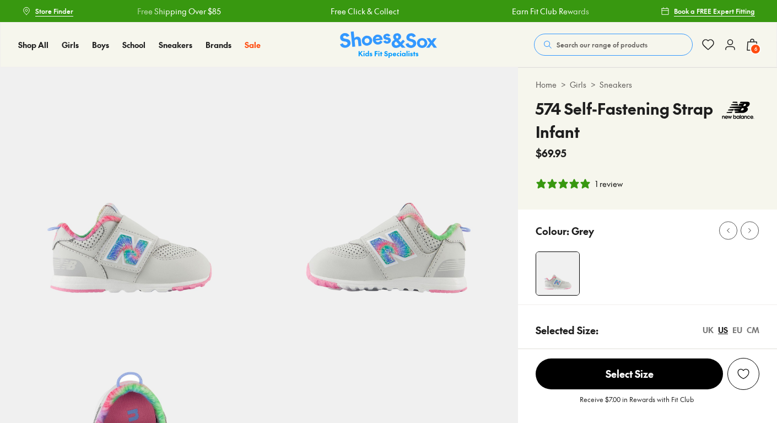
select select "*"
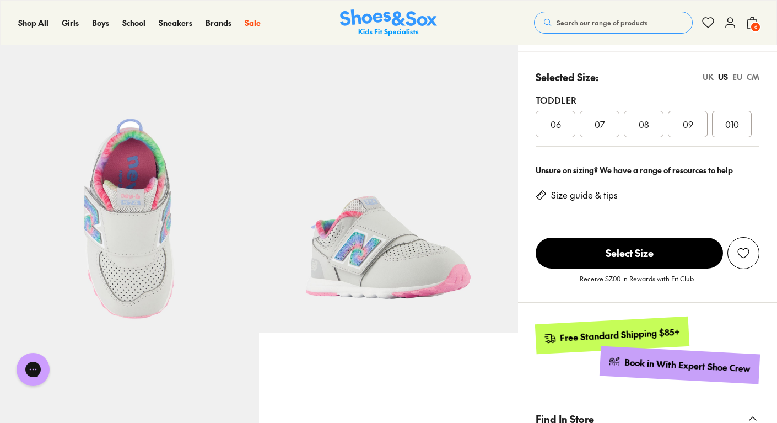
scroll to position [251, 0]
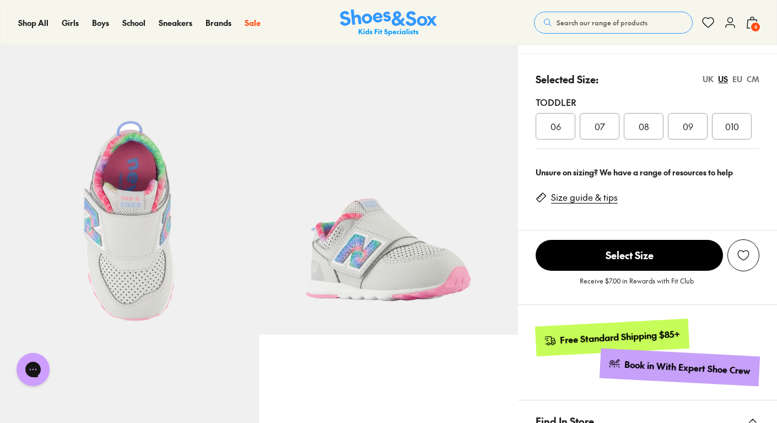
click at [127, 296] on img at bounding box center [129, 204] width 259 height 259
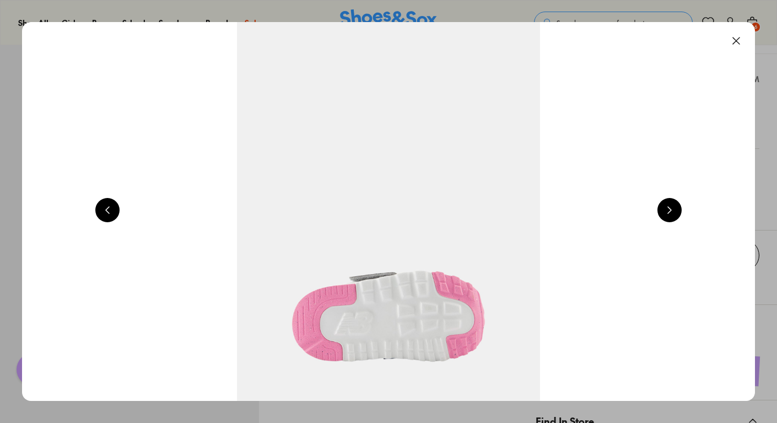
scroll to position [0, 2211]
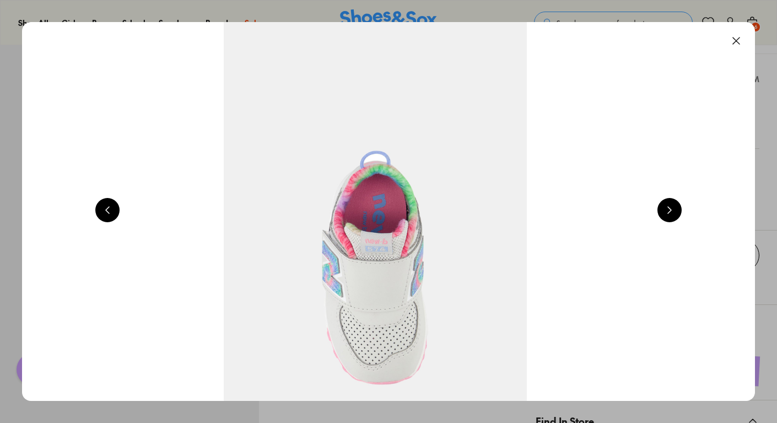
click at [131, 308] on img at bounding box center [375, 211] width 733 height 378
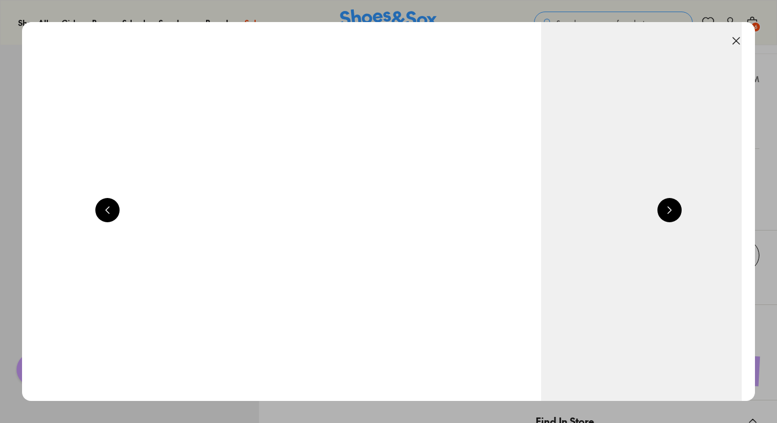
click at [734, 45] on button at bounding box center [736, 41] width 24 height 24
